Goal: Find specific page/section: Find specific page/section

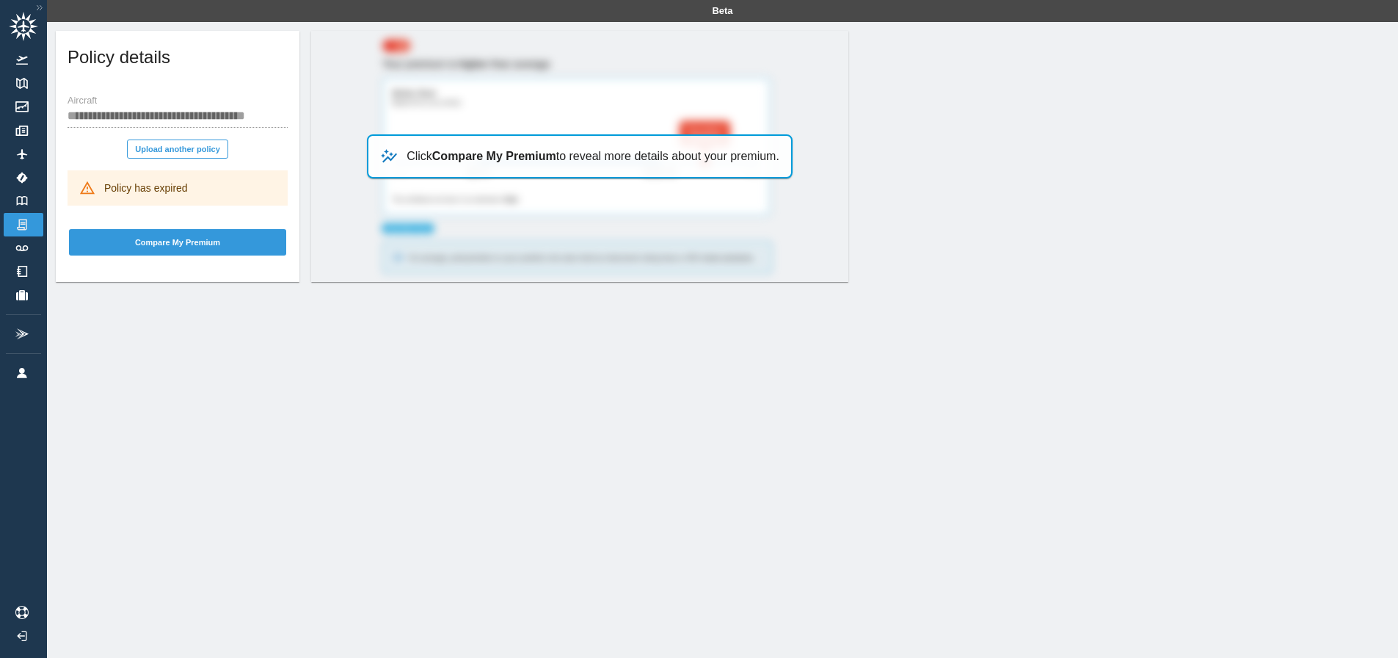
click at [139, 282] on div "**********" at bounding box center [178, 156] width 244 height 251
click at [25, 244] on link "Track Logs" at bounding box center [24, 247] width 40 height 23
click at [23, 26] on icon at bounding box center [23, 26] width 29 height 29
